Goal: Find specific page/section: Find specific page/section

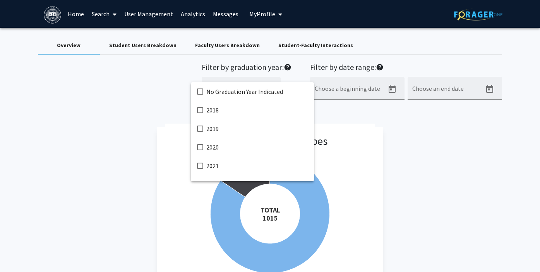
scroll to position [145, 0]
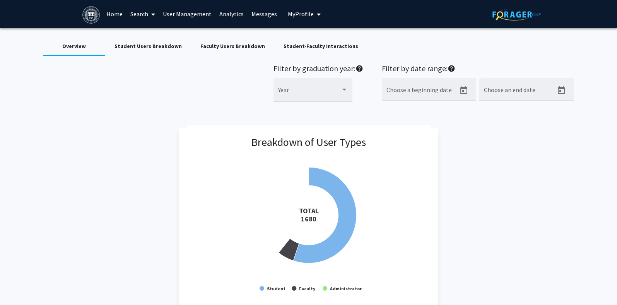
click at [142, 15] on link "Search" at bounding box center [142, 13] width 32 height 27
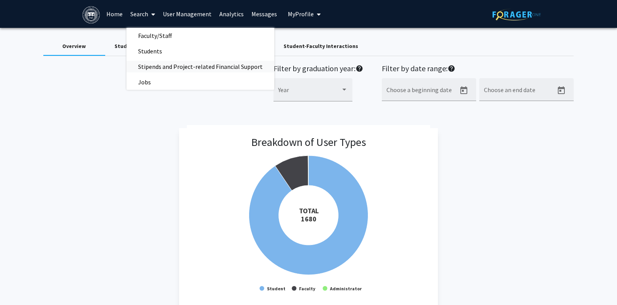
click at [140, 69] on span "Stipends and Project-related Financial Support" at bounding box center [200, 66] width 148 height 15
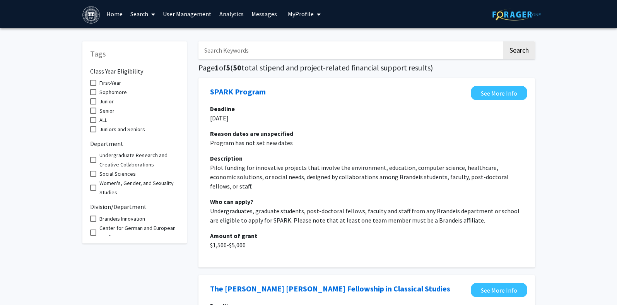
click at [209, 55] on input "Search Keywords" at bounding box center [350, 50] width 304 height 18
type input "[PERSON_NAME]"
click at [510, 51] on button "Search" at bounding box center [519, 50] width 32 height 18
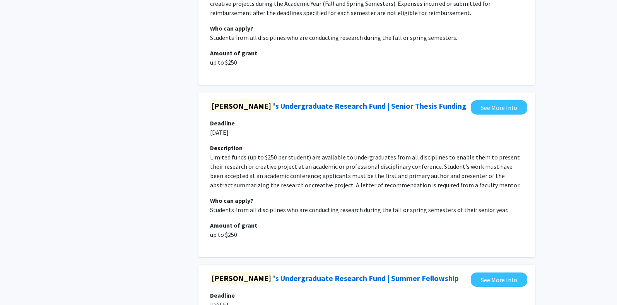
scroll to position [40, 0]
